Goal: Task Accomplishment & Management: Manage account settings

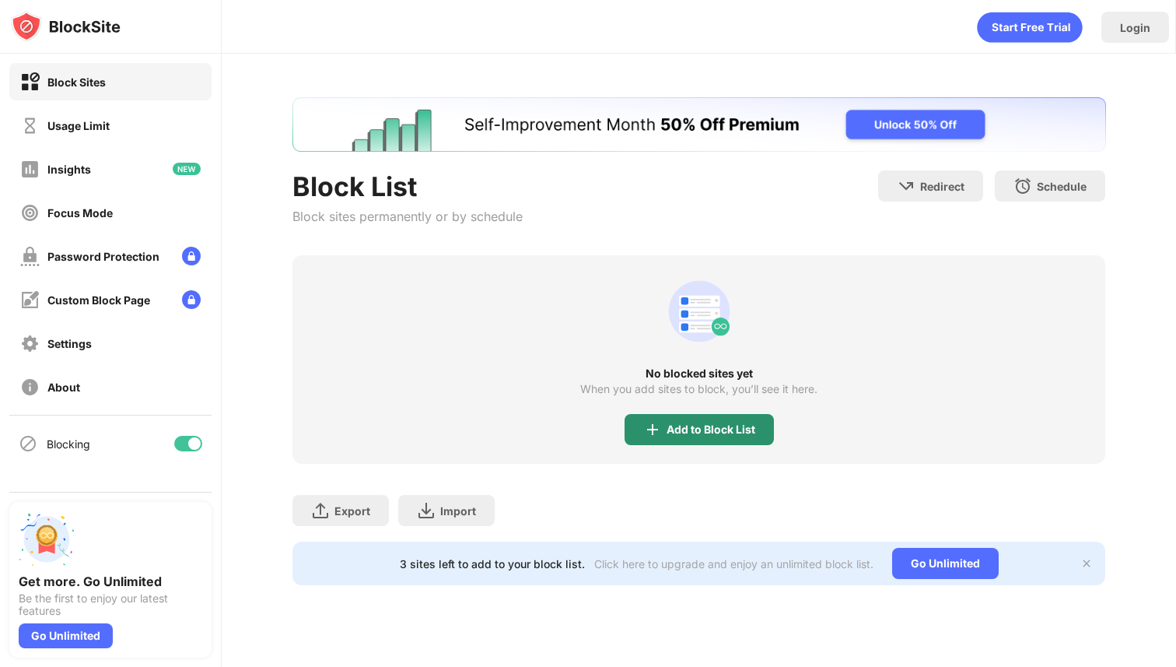
click at [694, 429] on div "Add to Block List" at bounding box center [711, 429] width 89 height 12
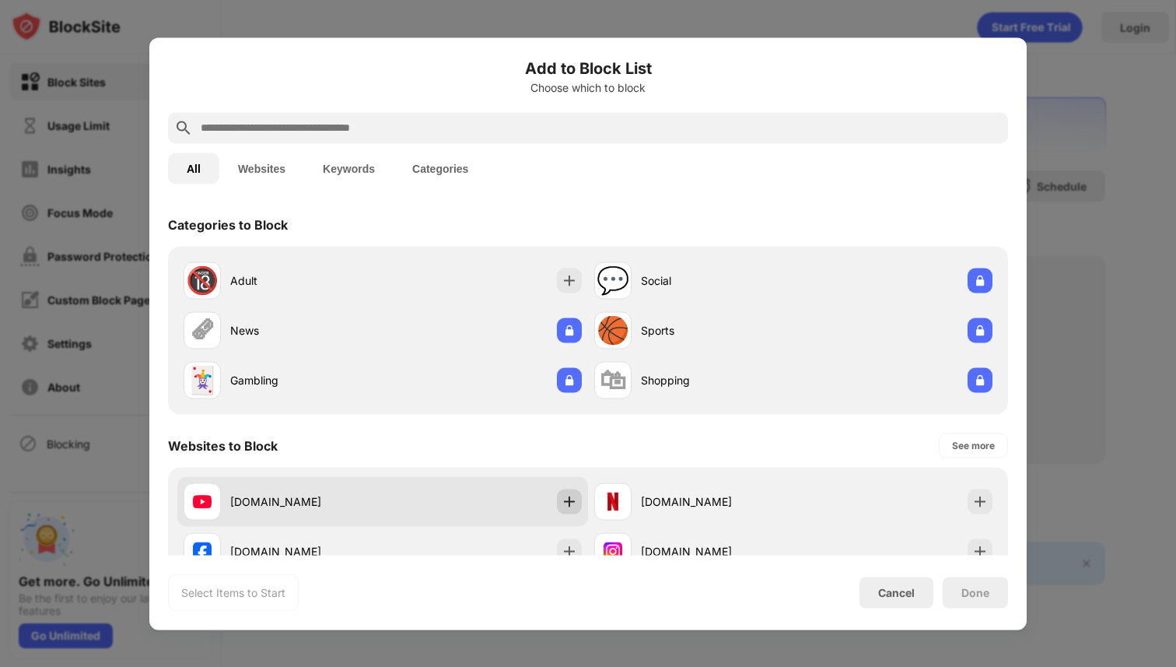
click at [572, 490] on div at bounding box center [569, 501] width 25 height 25
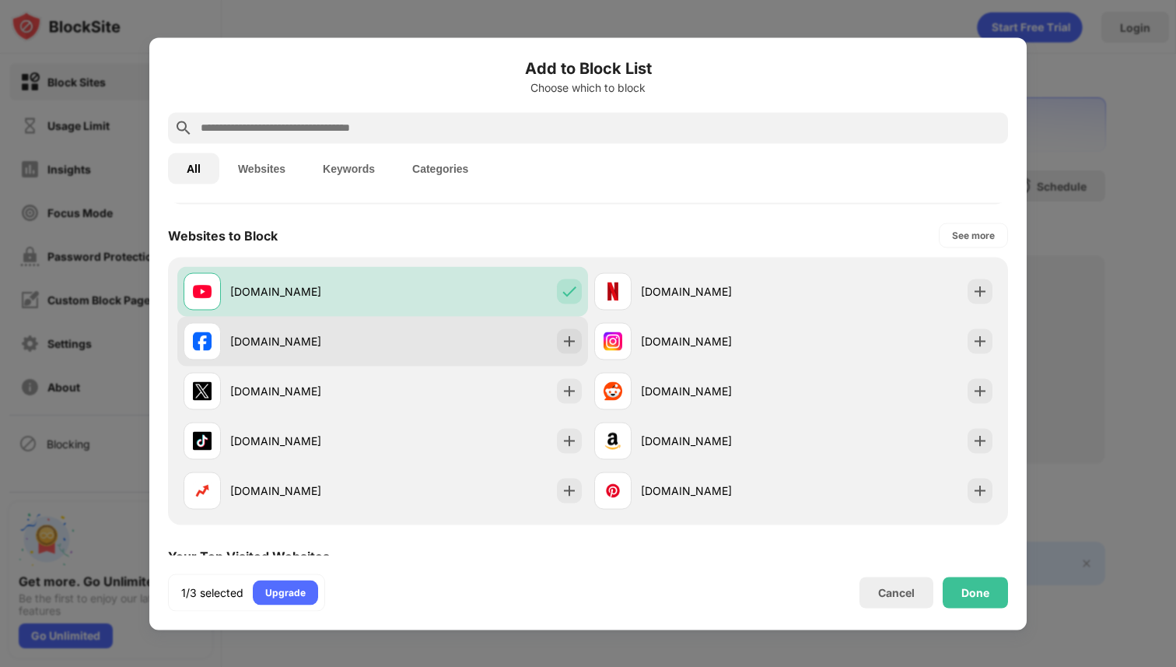
scroll to position [228, 0]
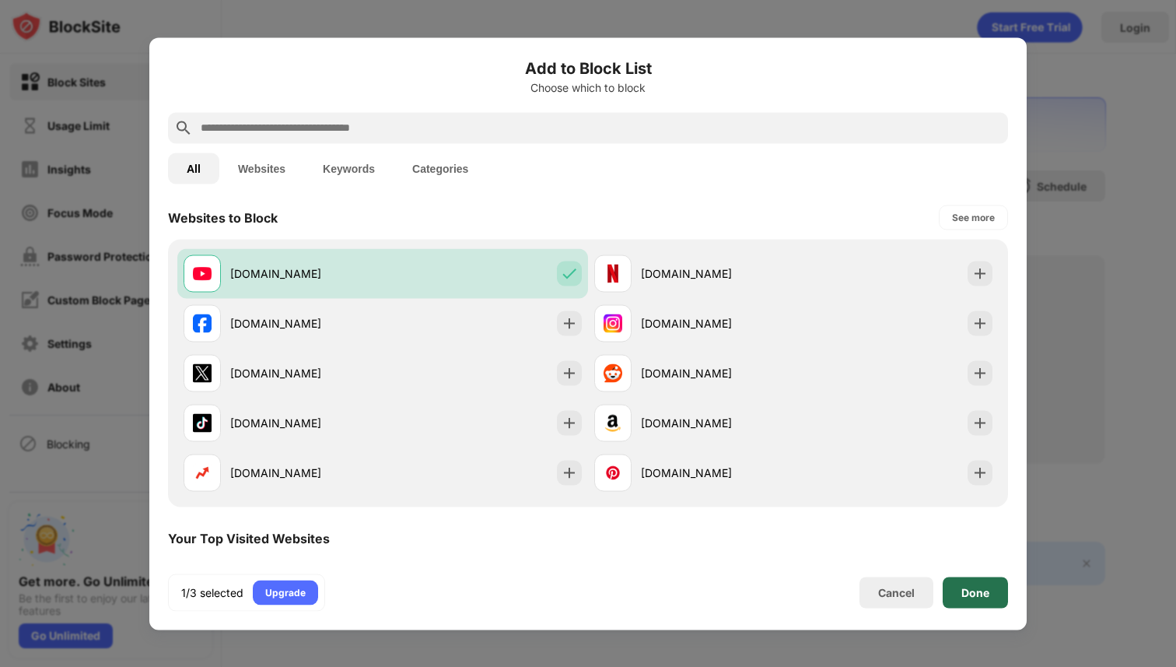
click at [970, 588] on div "Done" at bounding box center [975, 592] width 28 height 12
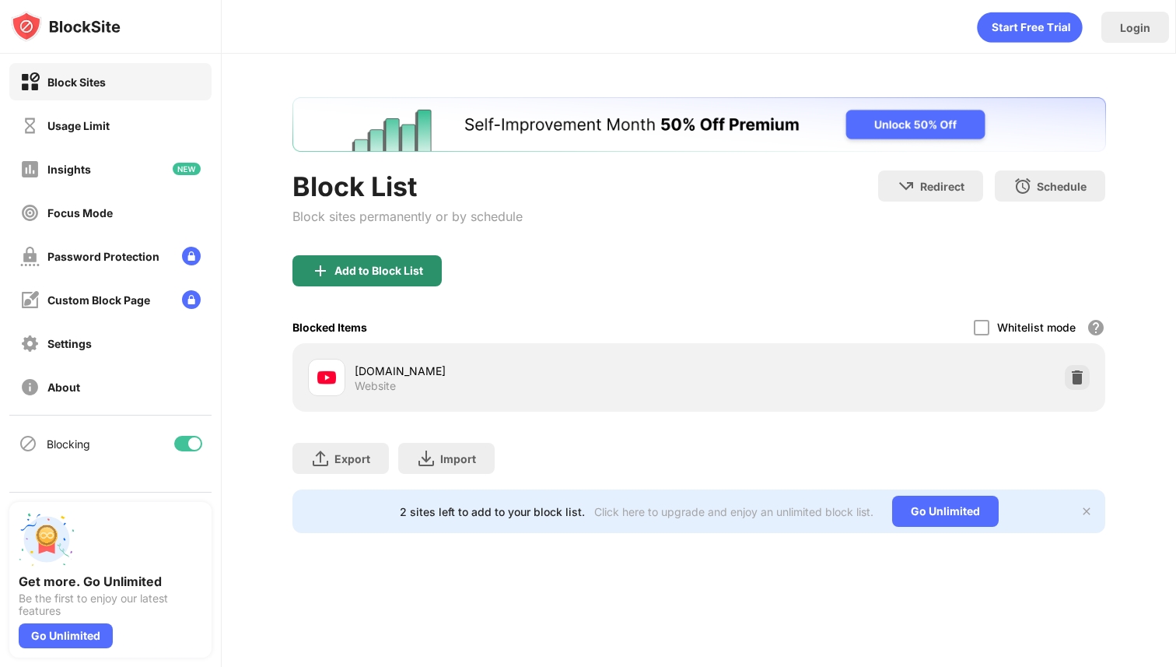
scroll to position [0, 0]
click at [383, 264] on div "Add to Block List" at bounding box center [378, 270] width 89 height 12
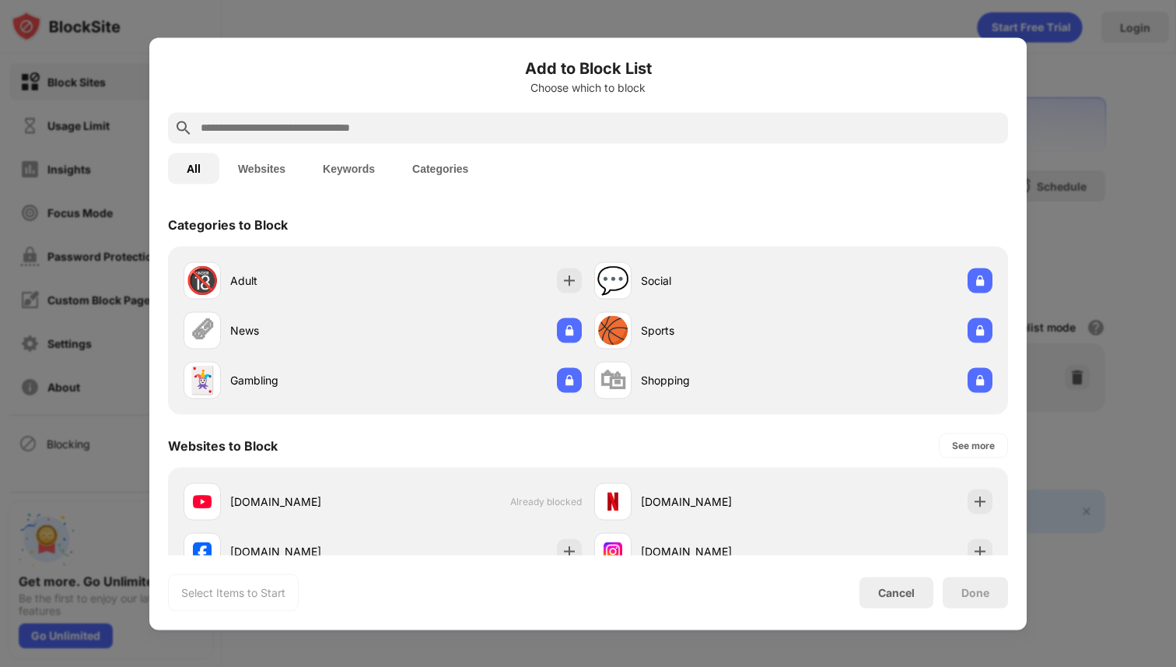
click at [347, 124] on input "text" at bounding box center [600, 127] width 803 height 19
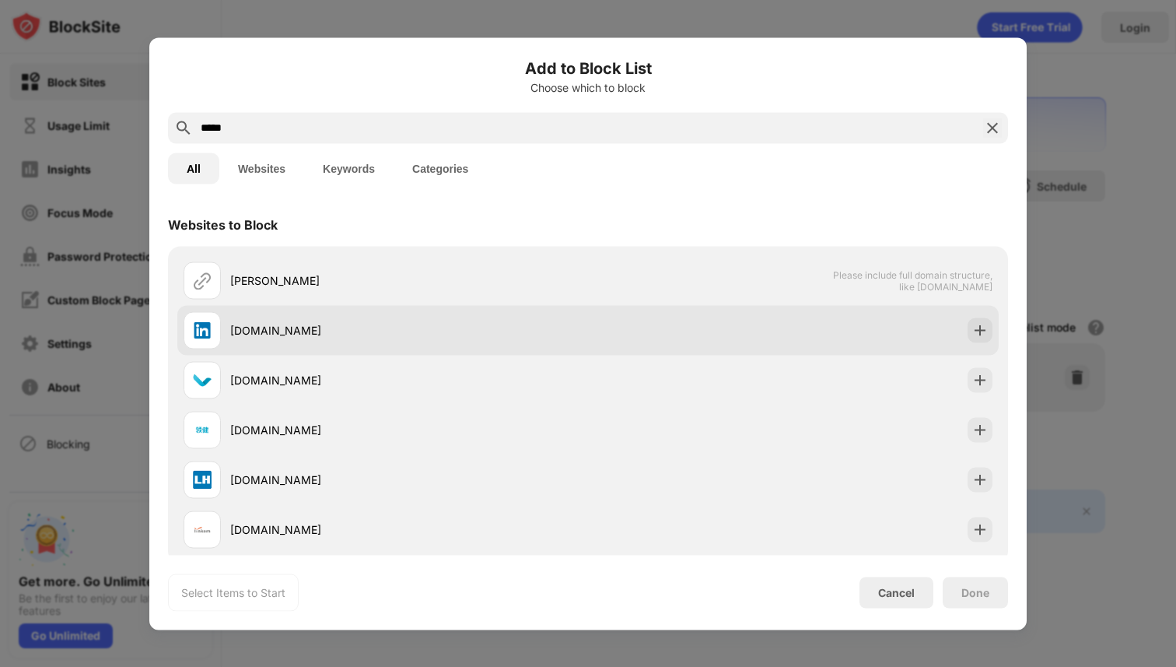
type input "*****"
click at [261, 314] on div "[DOMAIN_NAME]" at bounding box center [386, 329] width 405 height 37
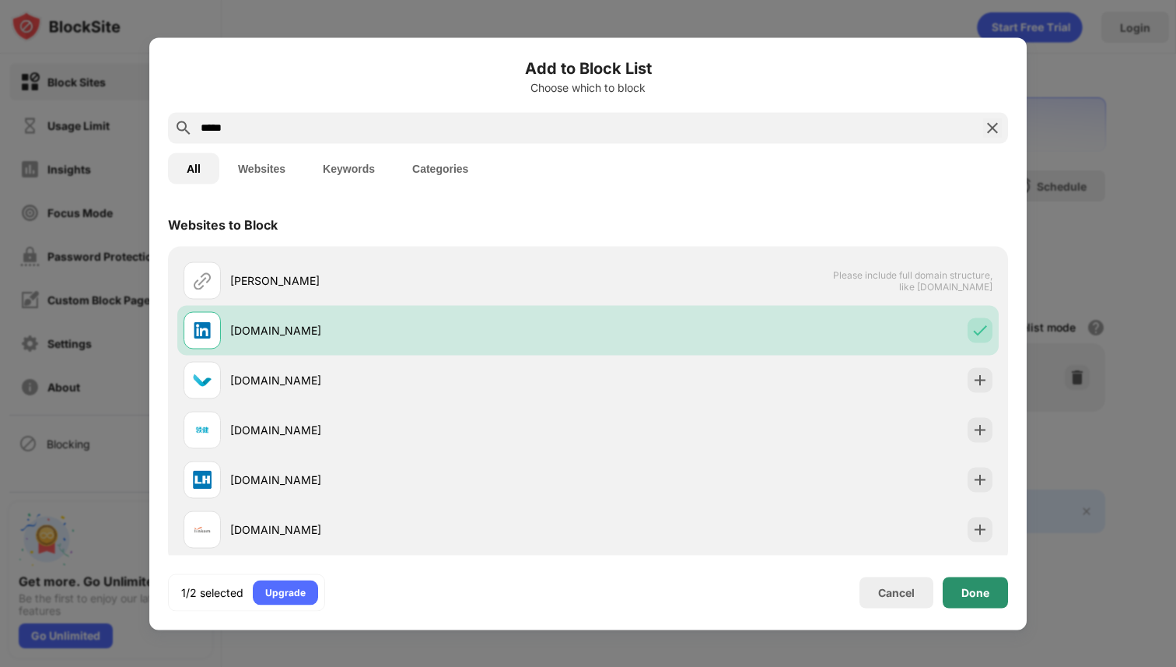
click at [976, 581] on div "Done" at bounding box center [975, 591] width 65 height 31
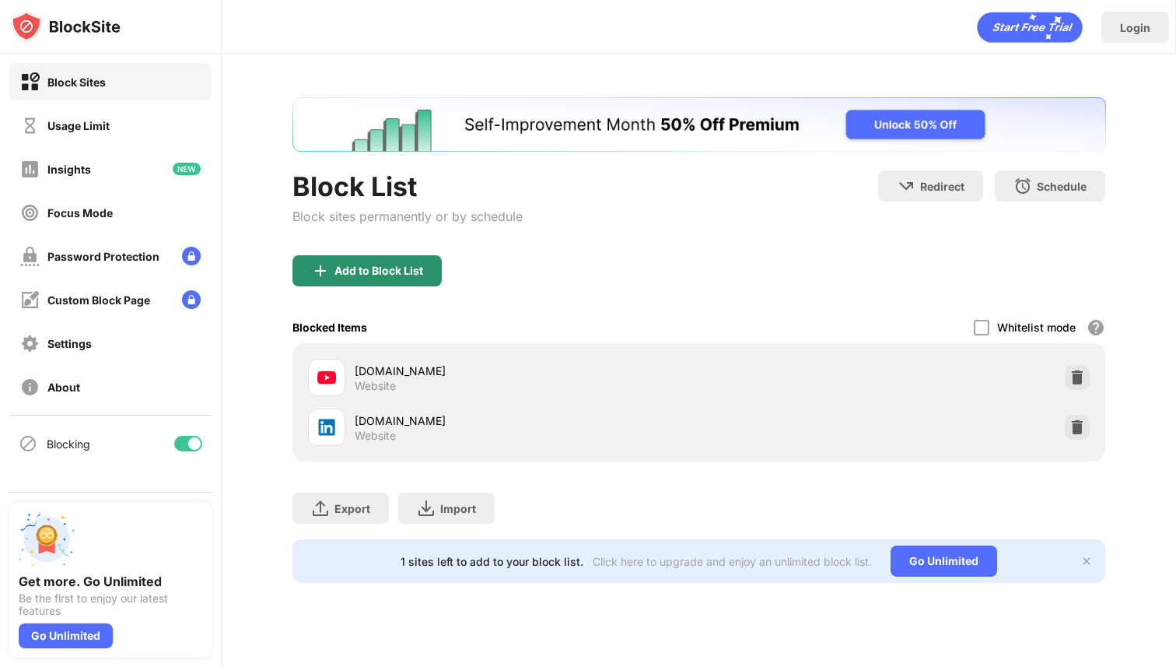
click at [352, 274] on div "Add to Block List" at bounding box center [378, 270] width 89 height 12
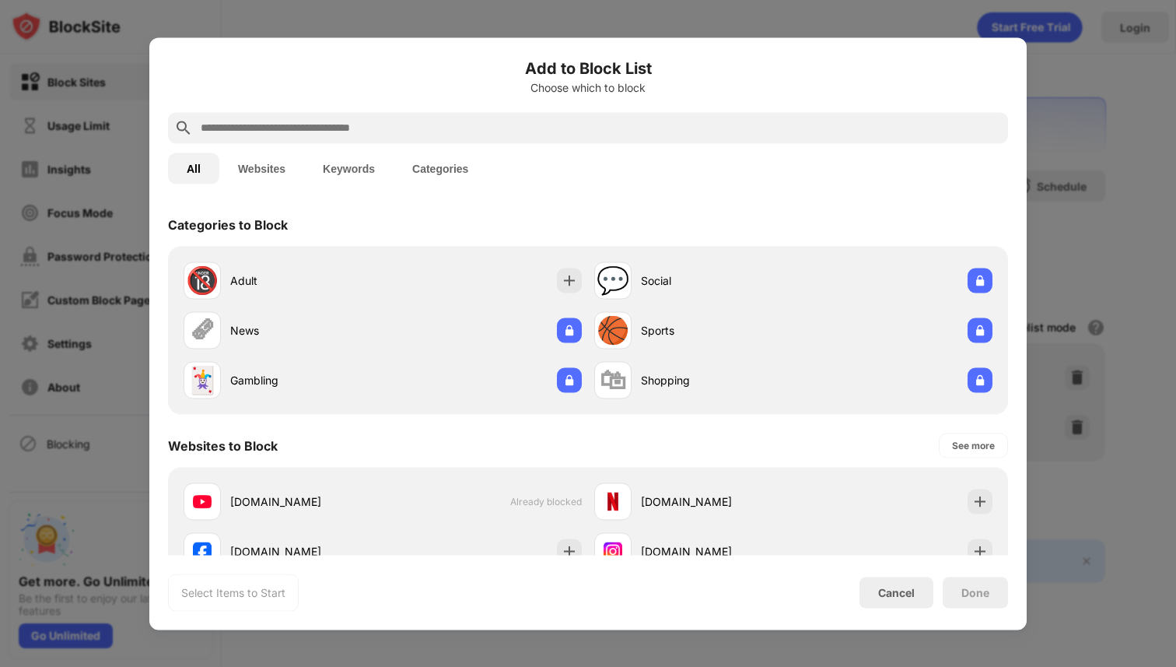
click at [373, 134] on input "text" at bounding box center [600, 127] width 803 height 19
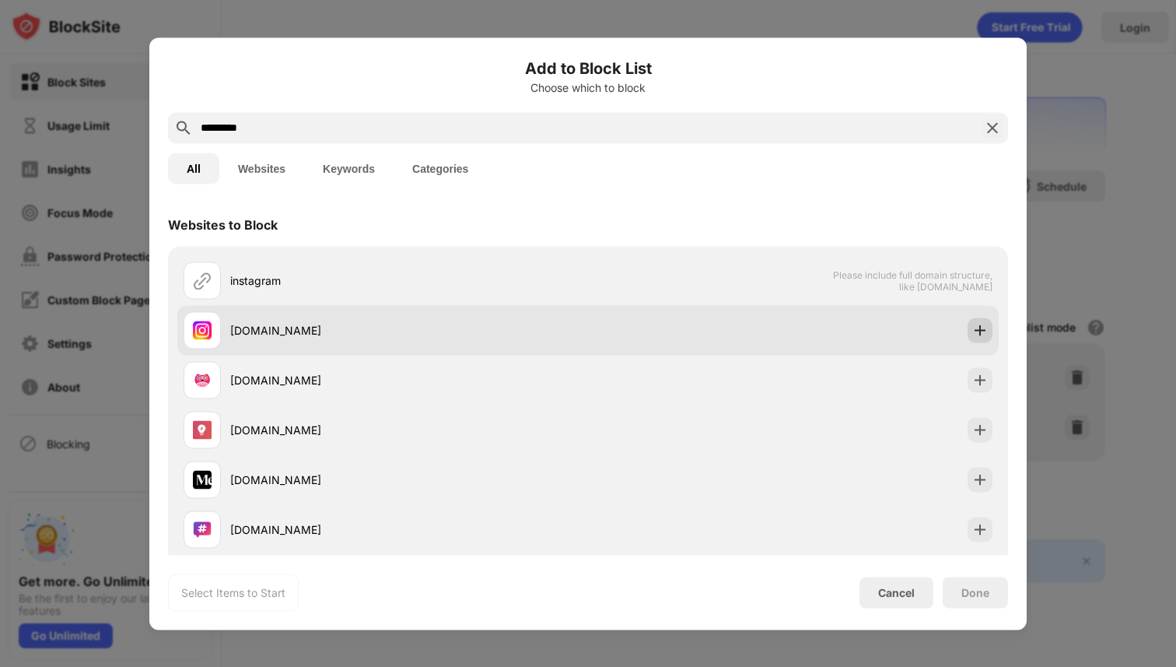
type input "*********"
click at [974, 333] on img at bounding box center [980, 330] width 16 height 16
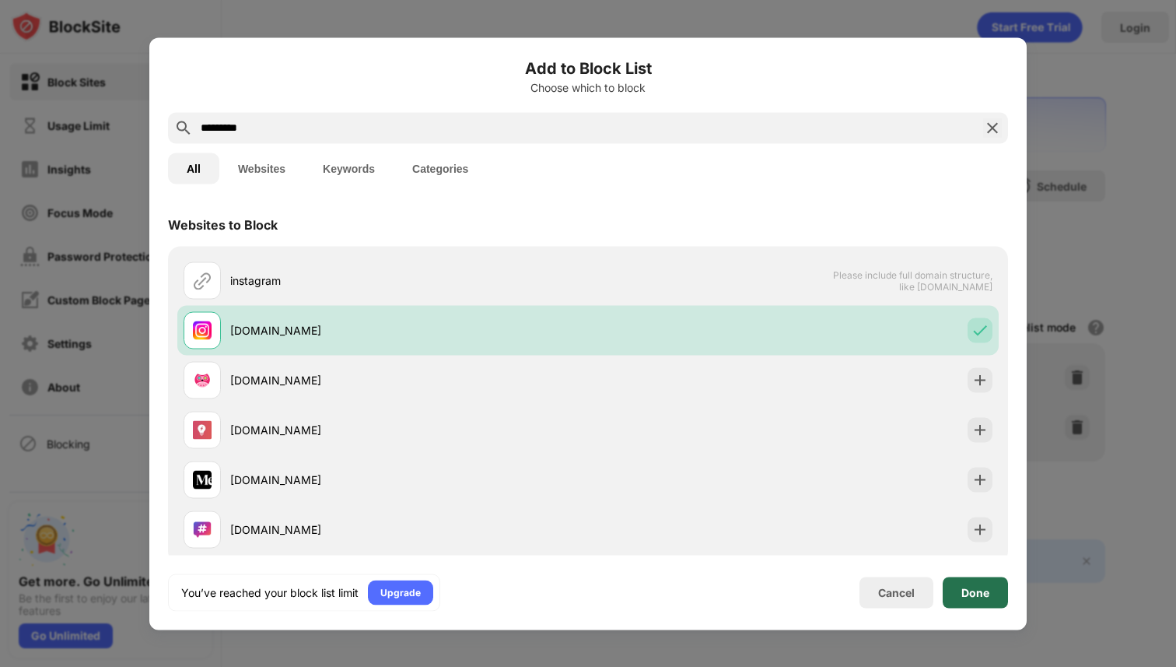
click at [966, 595] on div "Done" at bounding box center [975, 592] width 28 height 12
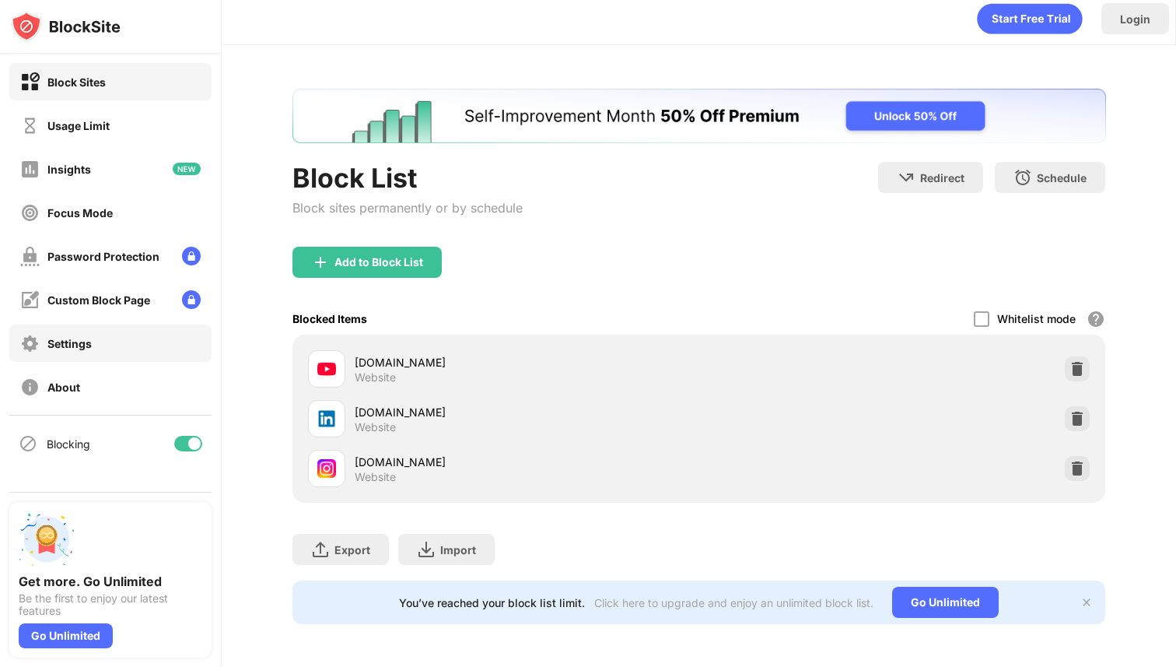
click at [64, 343] on div "Settings" at bounding box center [69, 343] width 44 height 13
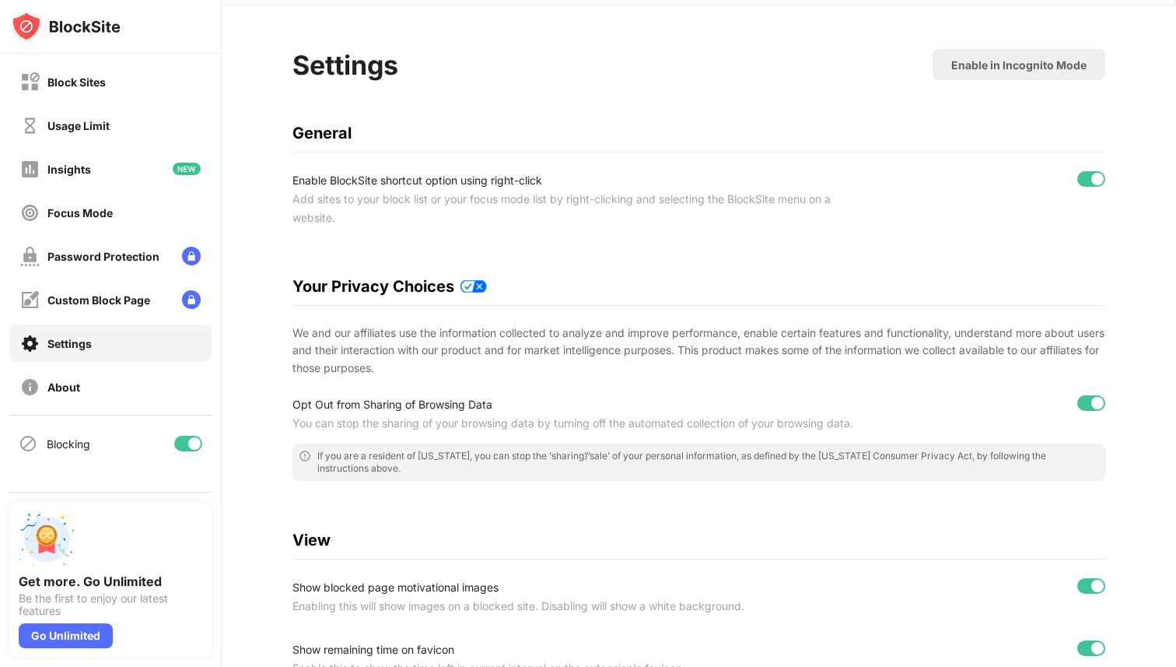
scroll to position [35, 0]
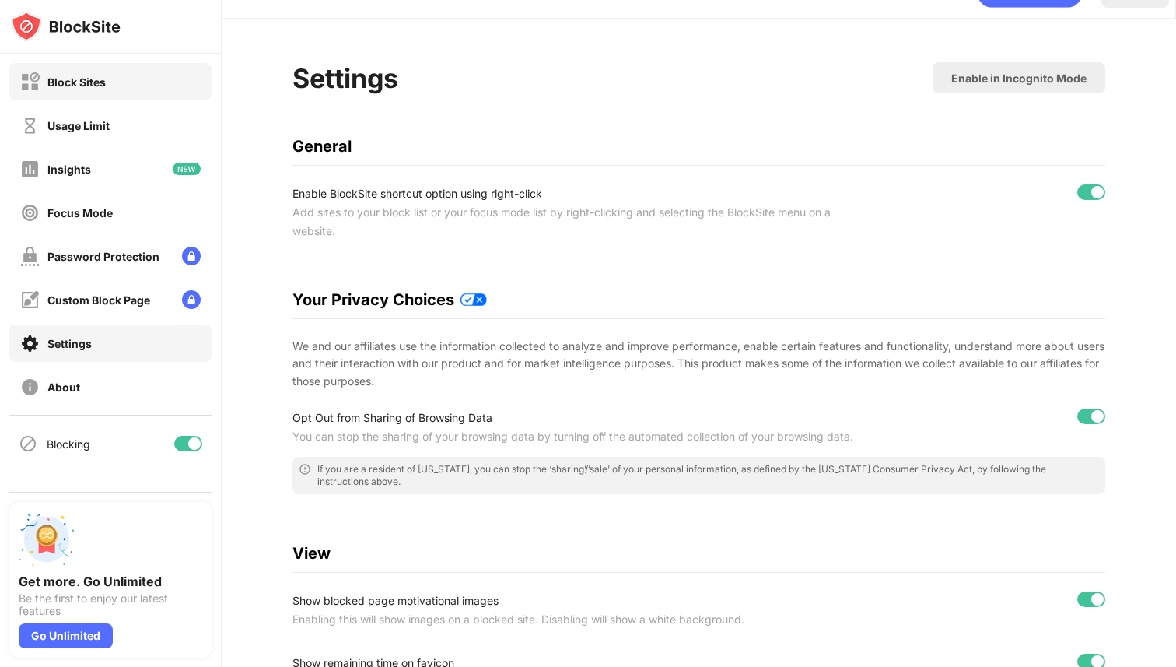
click at [98, 96] on div "Block Sites" at bounding box center [110, 81] width 202 height 37
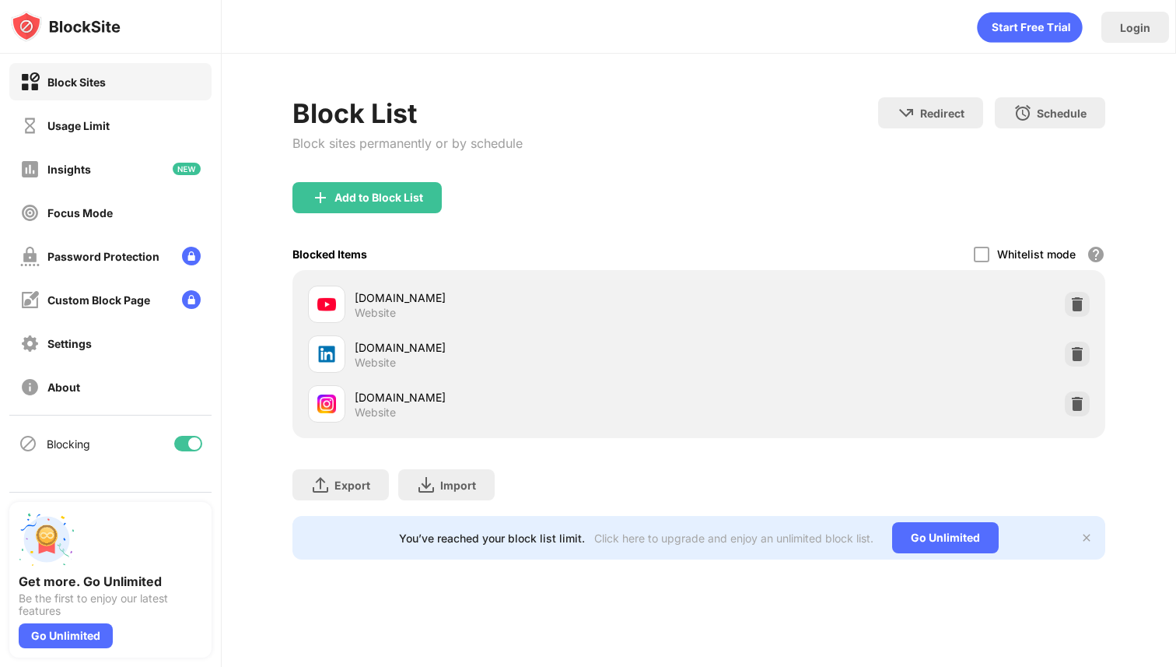
click at [377, 386] on div "[DOMAIN_NAME] Website" at bounding box center [503, 403] width 391 height 37
click at [62, 130] on div "Usage Limit" at bounding box center [78, 125] width 62 height 13
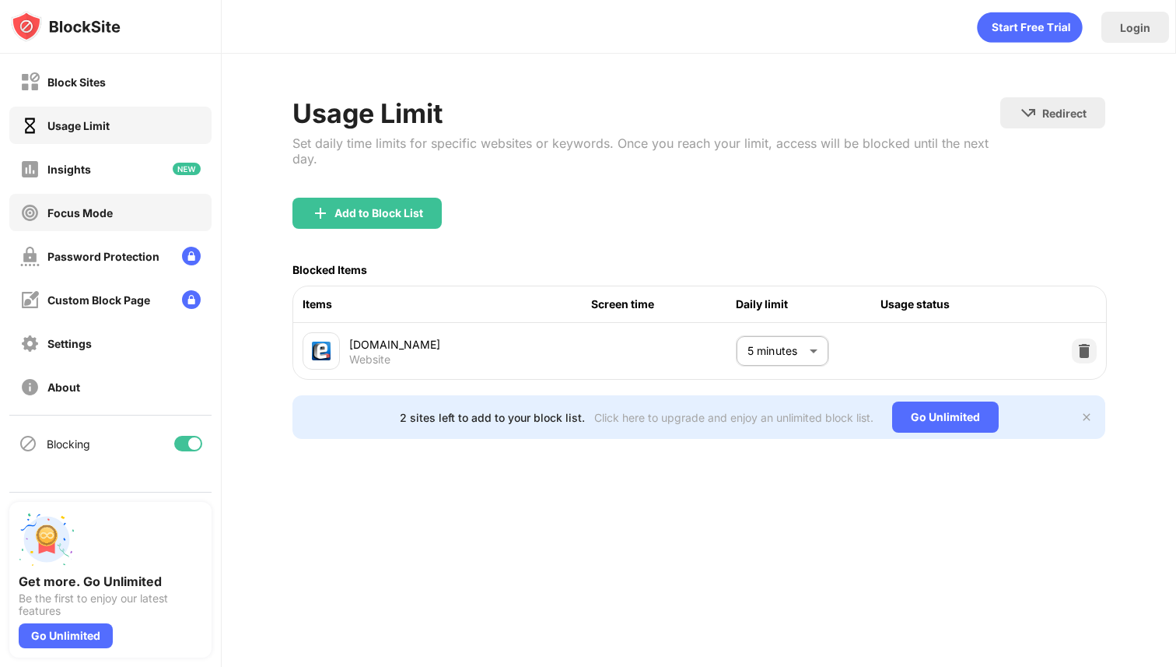
click at [75, 211] on div "Focus Mode" at bounding box center [79, 212] width 65 height 13
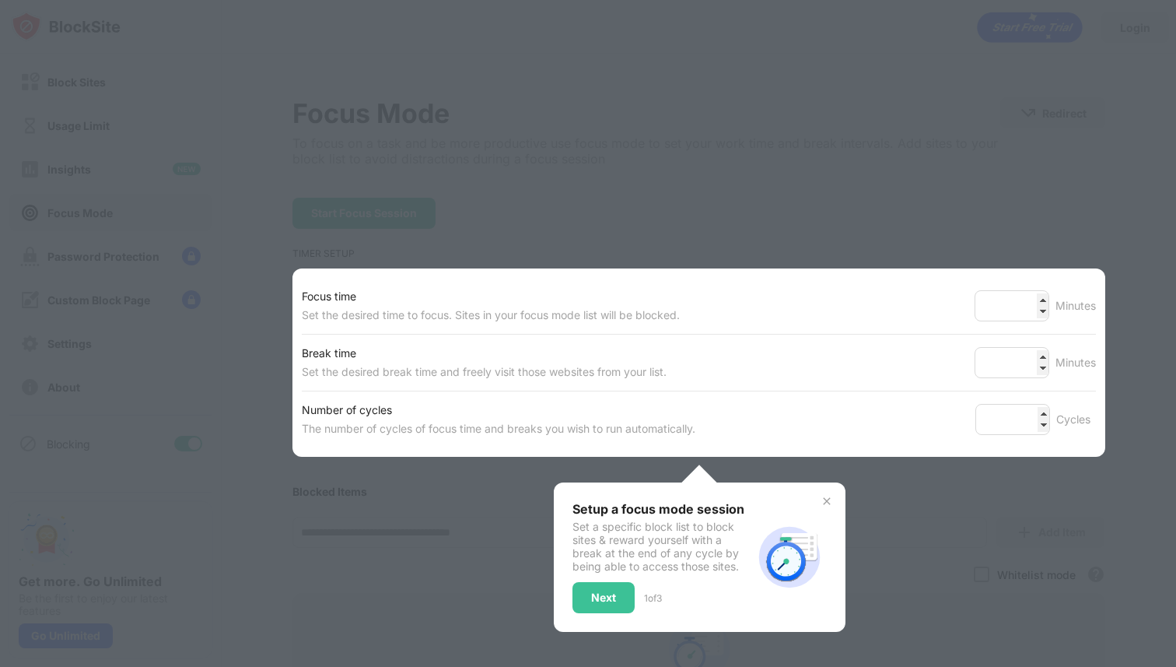
click at [373, 201] on div at bounding box center [588, 333] width 1176 height 667
click at [590, 577] on div "Setup a focus mode session Set a specific block list to block sites & reward yo…" at bounding box center [663, 557] width 180 height 112
click at [832, 501] on img at bounding box center [827, 501] width 12 height 12
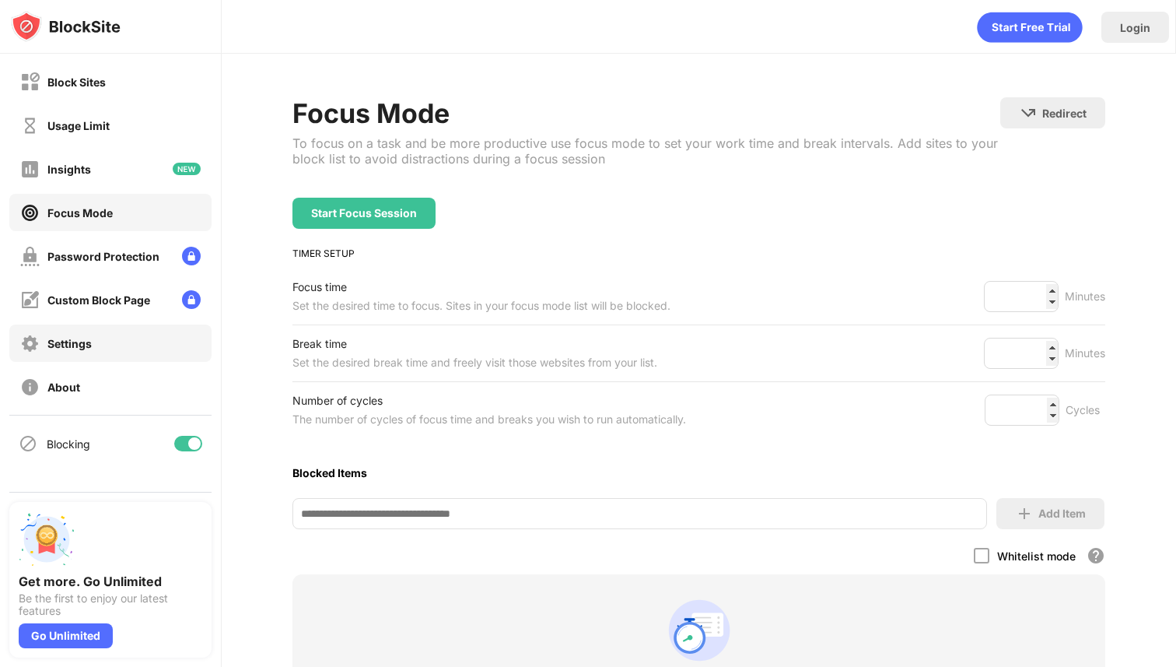
click at [33, 349] on img at bounding box center [29, 343] width 19 height 19
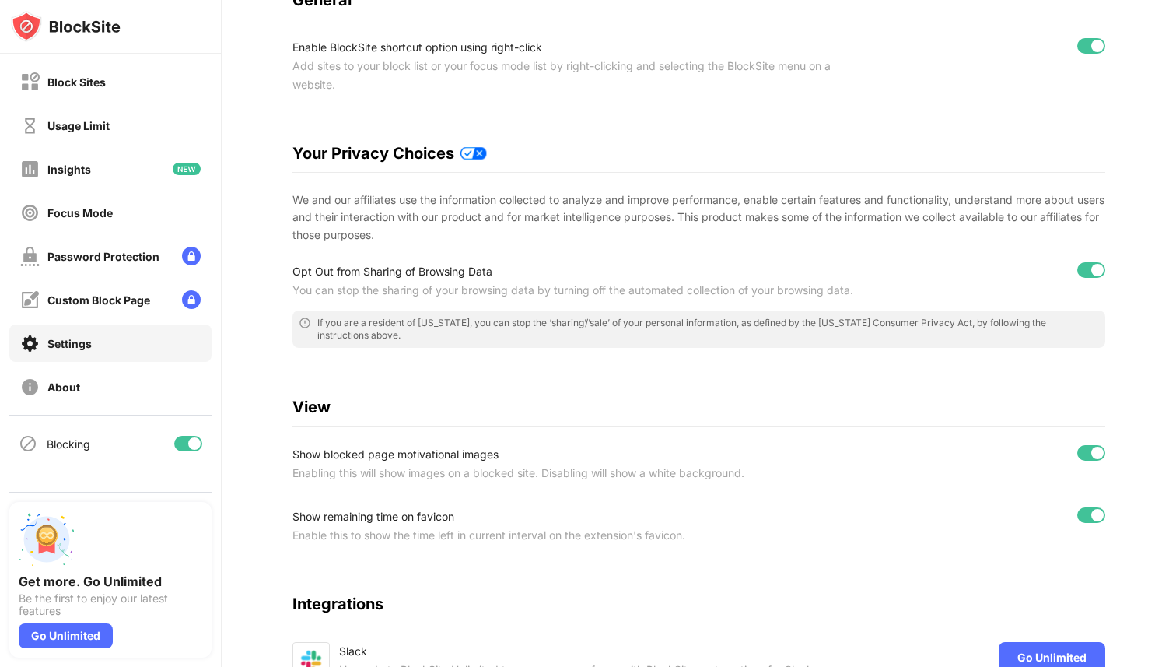
scroll to position [329, 0]
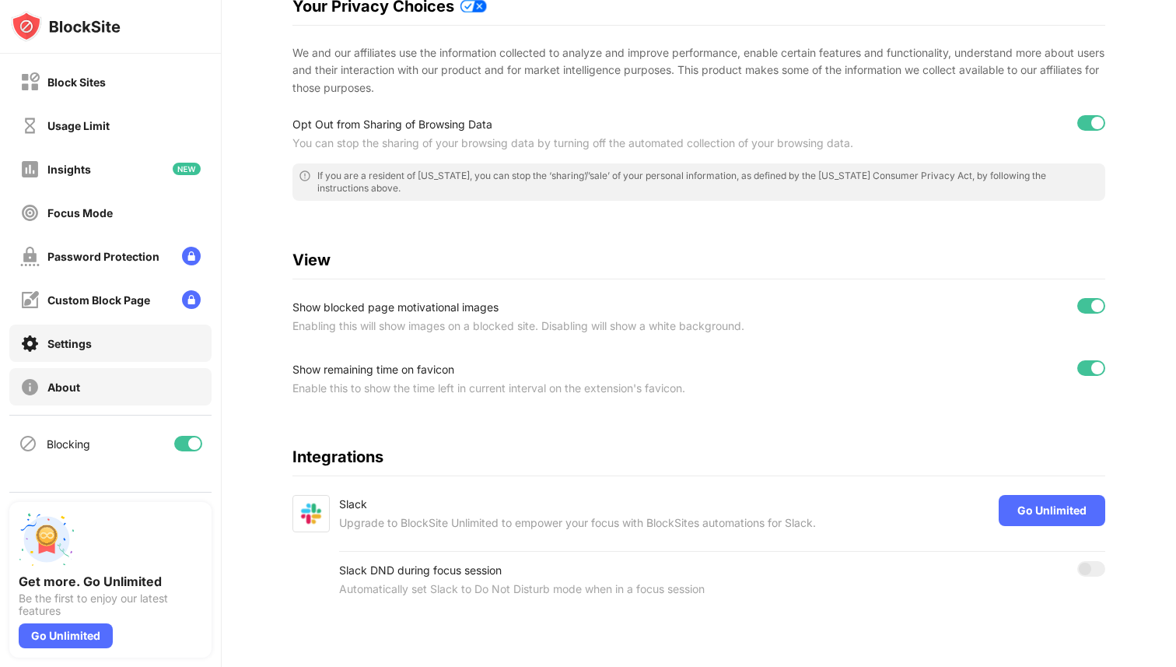
click at [56, 394] on div "About" at bounding box center [50, 386] width 60 height 19
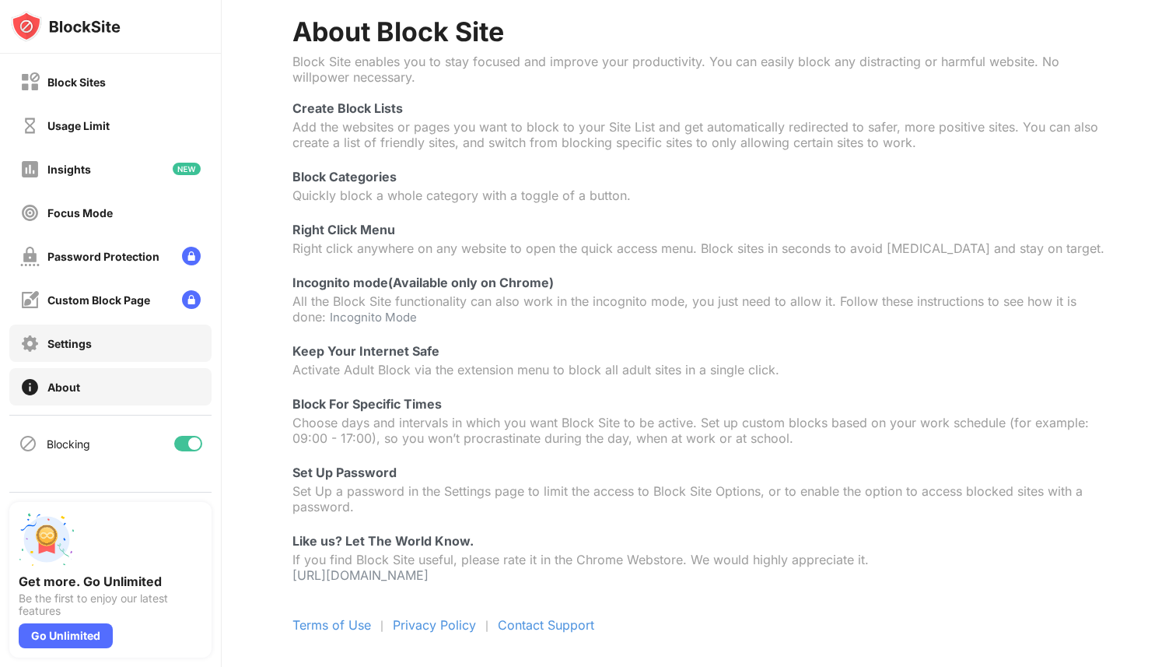
click at [70, 352] on div "Settings" at bounding box center [110, 342] width 202 height 37
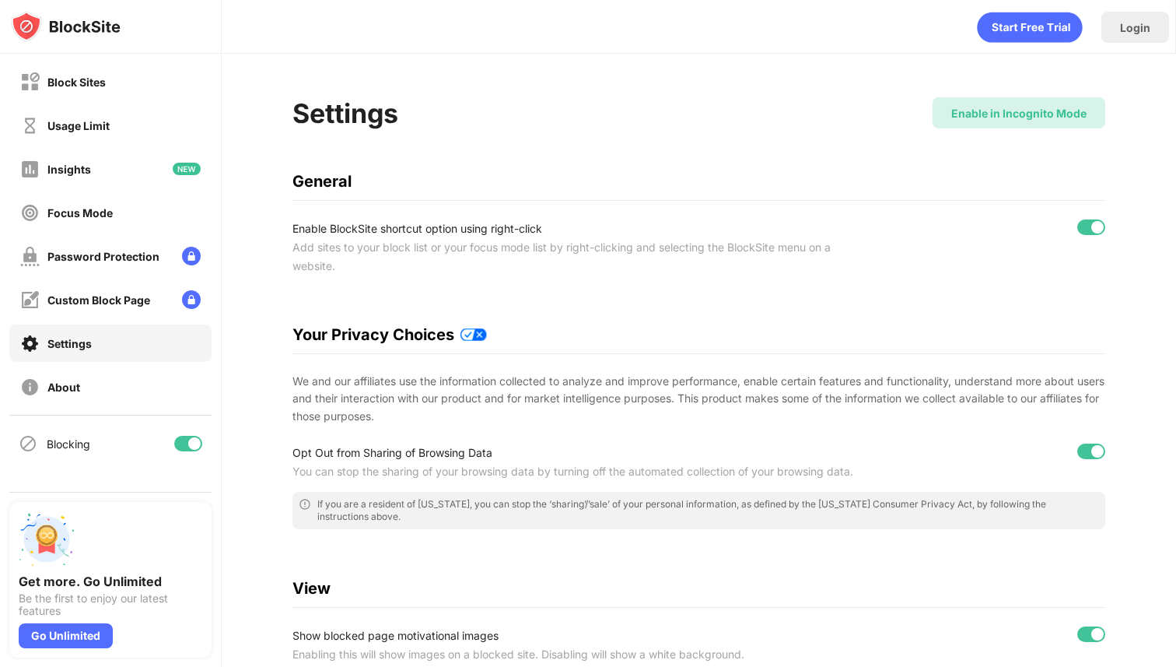
click at [979, 110] on div "Enable in Incognito Mode" at bounding box center [1018, 113] width 135 height 13
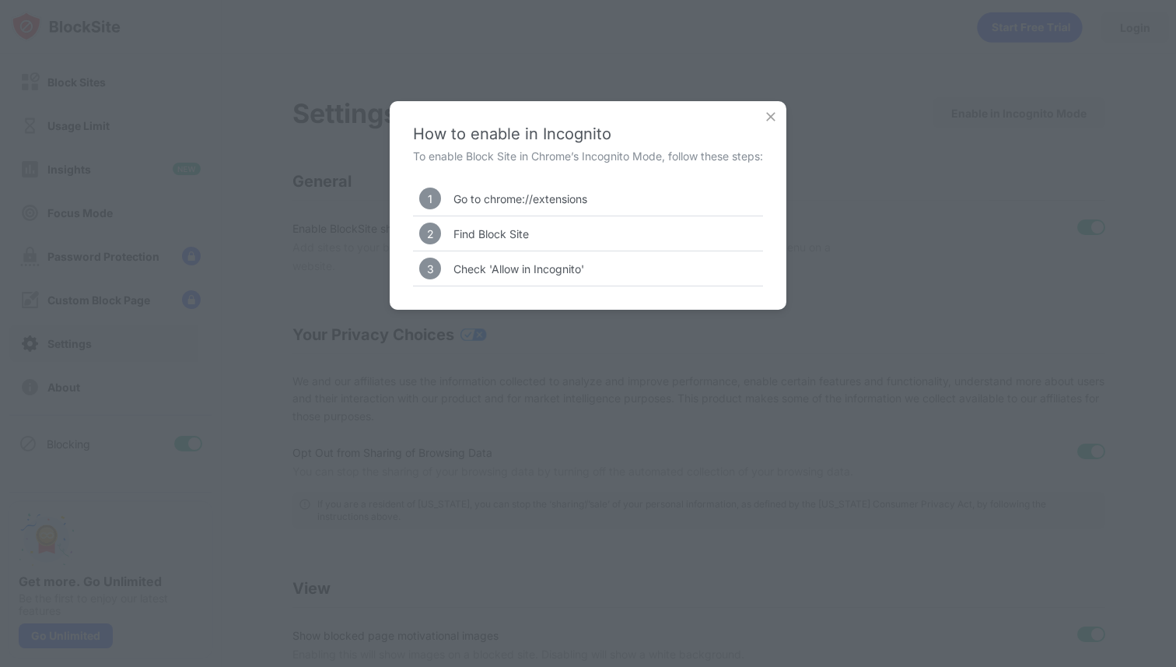
click at [767, 117] on img at bounding box center [771, 117] width 16 height 16
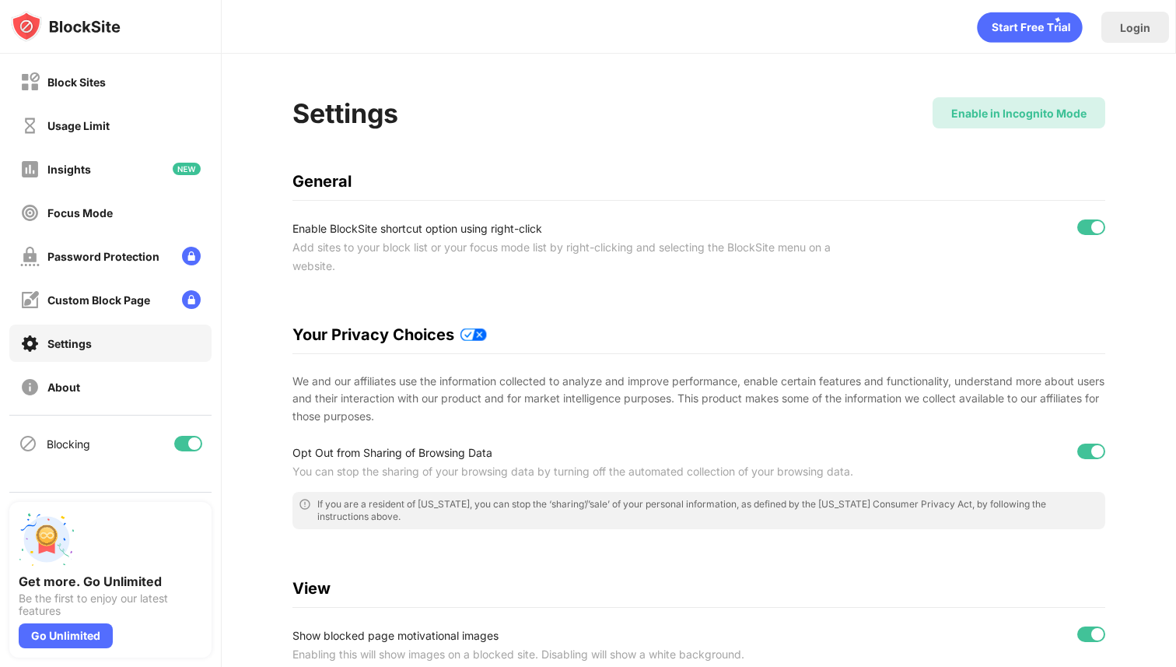
click at [1047, 123] on div "Enable in Incognito Mode" at bounding box center [1019, 112] width 173 height 31
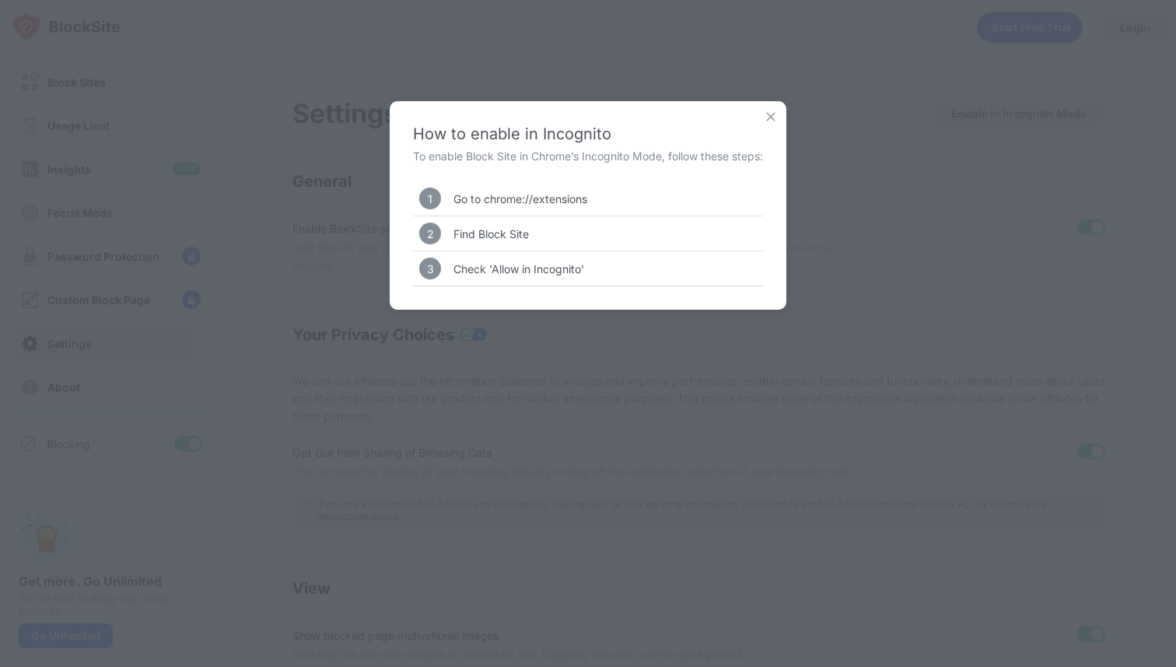
click at [770, 122] on img at bounding box center [771, 117] width 16 height 16
